Goal: Transaction & Acquisition: Download file/media

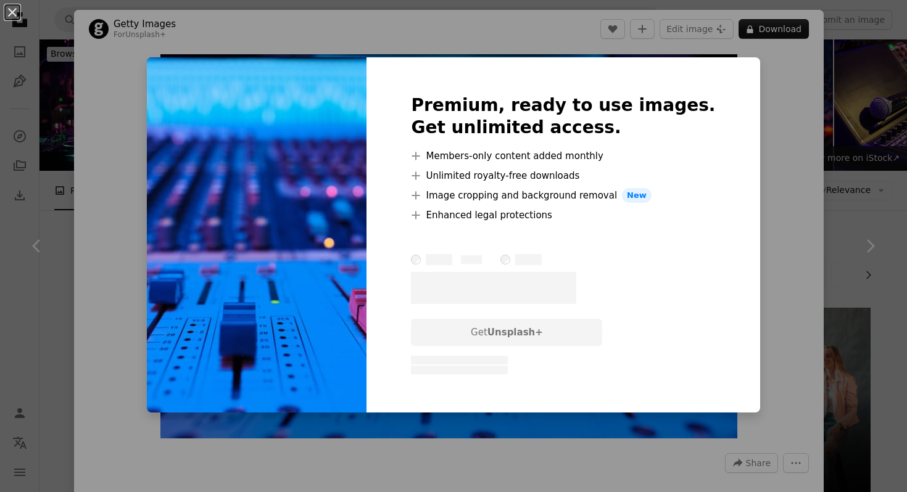
scroll to position [3392, 0]
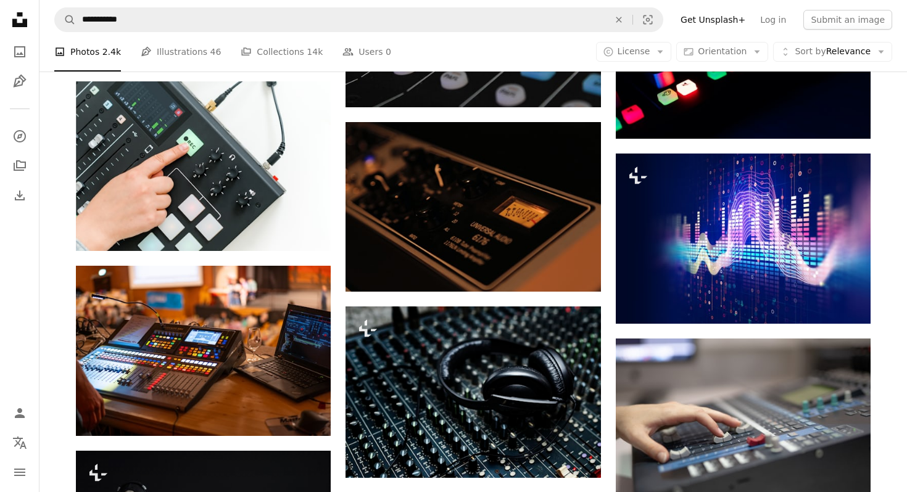
scroll to position [4253, 0]
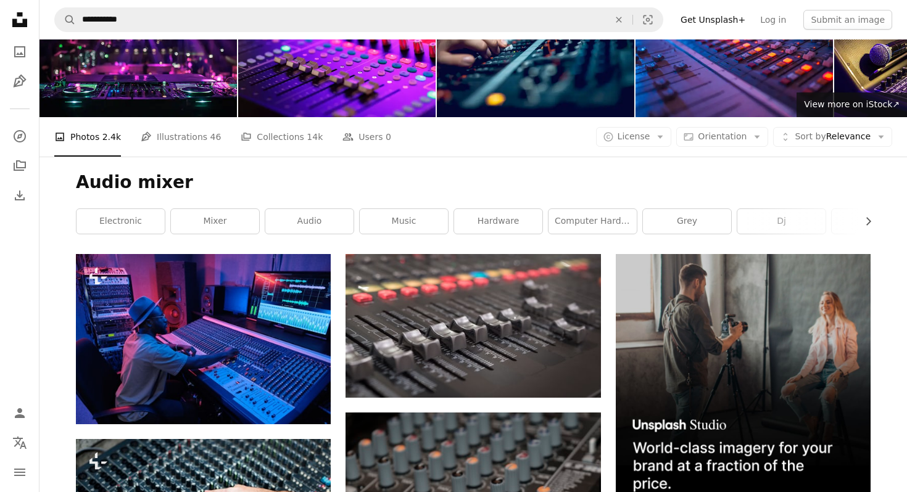
scroll to position [70, 0]
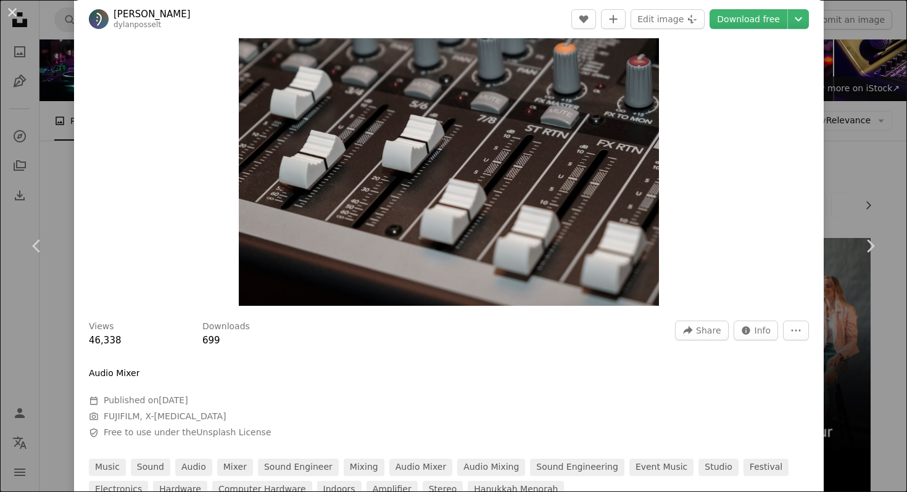
scroll to position [147, 0]
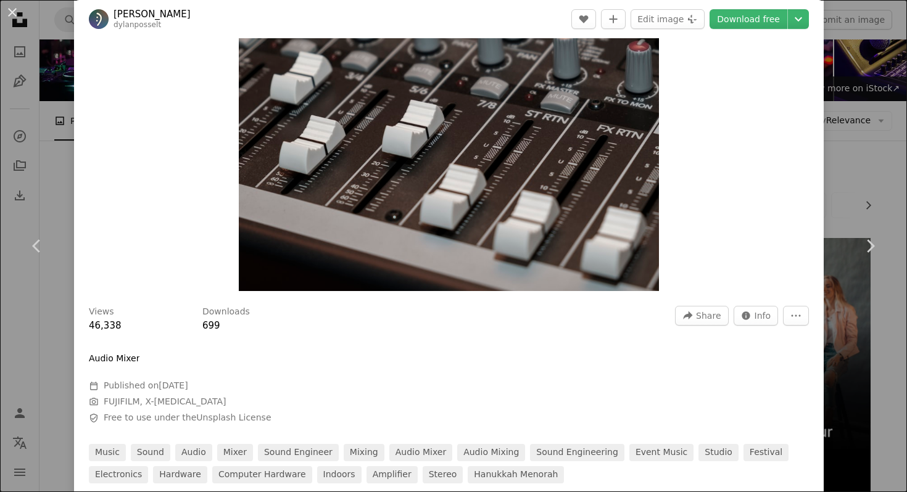
click at [754, 129] on div "Zoom in" at bounding box center [448, 99] width 749 height 397
click at [761, 15] on link "Download free" at bounding box center [748, 19] width 78 height 20
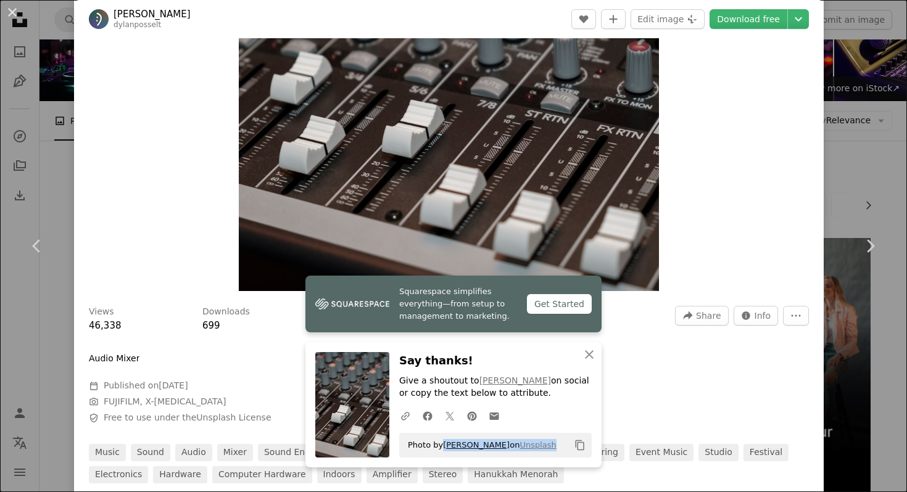
drag, startPoint x: 547, startPoint y: 442, endPoint x: 444, endPoint y: 442, distance: 103.0
click at [444, 442] on div "Photo by [PERSON_NAME] on Unsplash Copy content" at bounding box center [495, 445] width 192 height 25
copy span "[PERSON_NAME] on Unsplash"
